Goal: Use online tool/utility: Utilize a website feature to perform a specific function

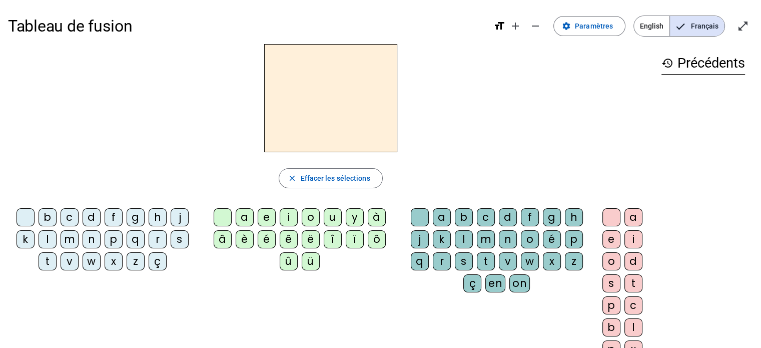
click at [112, 241] on div "p" at bounding box center [114, 239] width 18 height 18
click at [334, 218] on div "u" at bounding box center [333, 217] width 18 height 18
click at [439, 260] on div "r" at bounding box center [442, 261] width 18 height 18
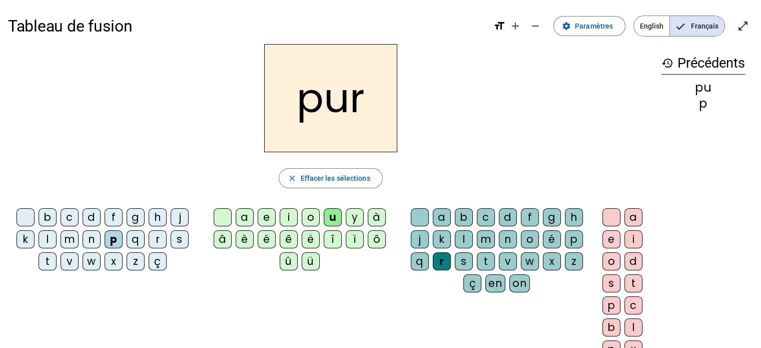
click at [67, 240] on div "m" at bounding box center [70, 239] width 18 height 18
click at [94, 211] on div "d" at bounding box center [92, 217] width 18 height 18
click at [443, 260] on div "r" at bounding box center [442, 261] width 18 height 18
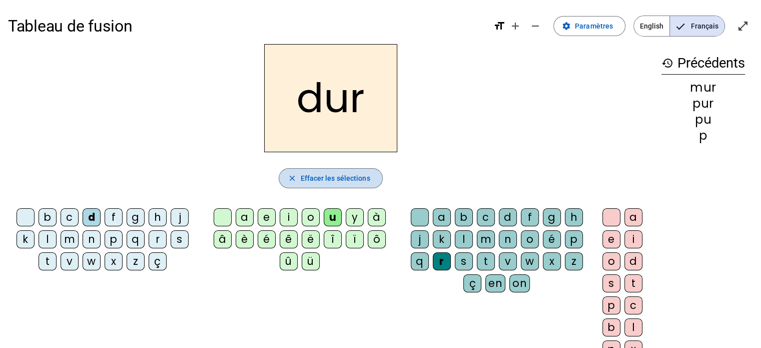
click at [348, 184] on span "button" at bounding box center [330, 178] width 103 height 24
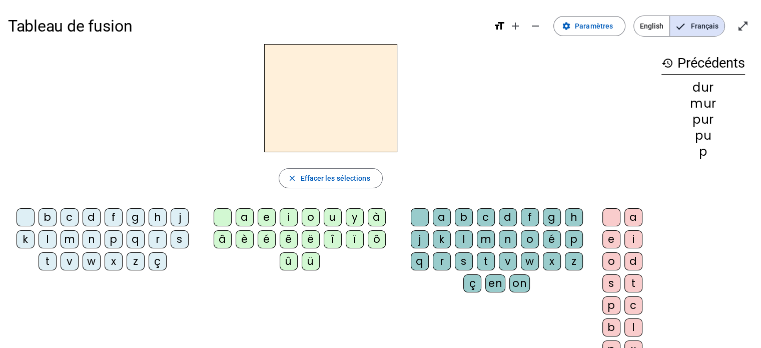
click at [93, 219] on div "d" at bounding box center [92, 217] width 18 height 18
click at [329, 217] on div "u" at bounding box center [333, 217] width 18 height 18
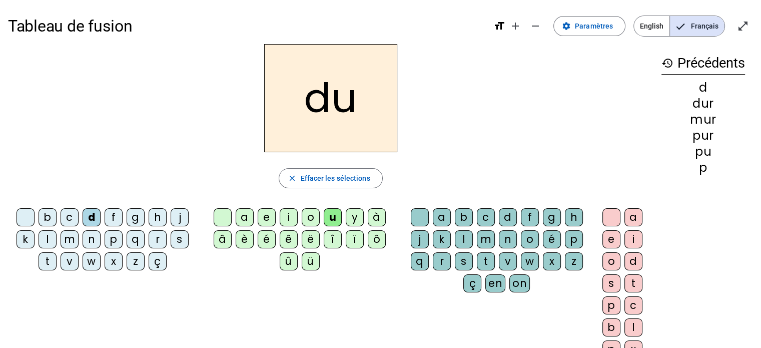
click at [45, 217] on div "b" at bounding box center [48, 217] width 18 height 18
click at [50, 236] on div "l" at bounding box center [48, 239] width 18 height 18
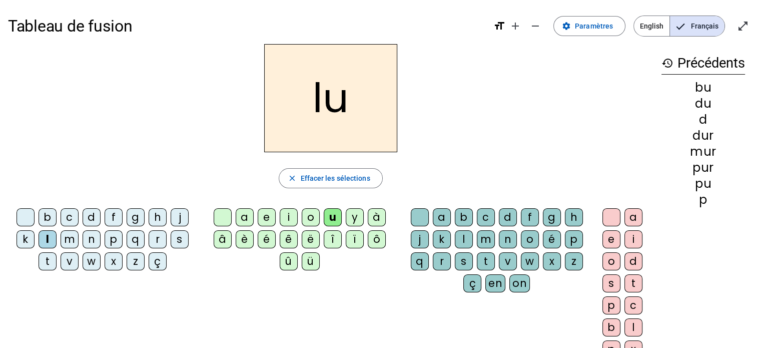
click at [245, 220] on div "a" at bounding box center [245, 217] width 18 height 18
click at [66, 240] on div "m" at bounding box center [70, 239] width 18 height 18
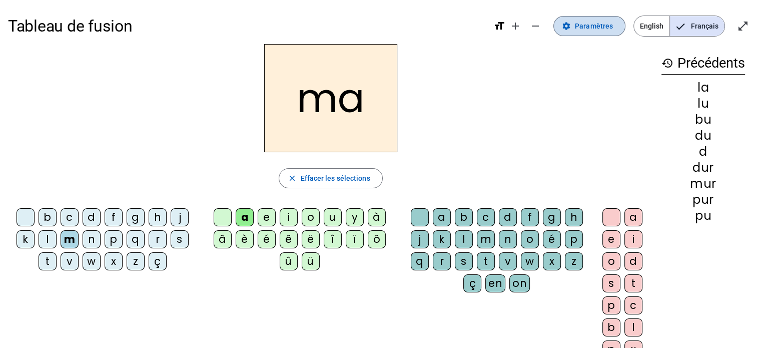
click at [585, 22] on span "Paramètres" at bounding box center [594, 26] width 38 height 12
